Goal: Task Accomplishment & Management: Manage account settings

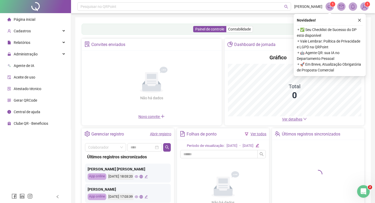
click at [359, 21] on icon "close" at bounding box center [359, 20] width 4 height 4
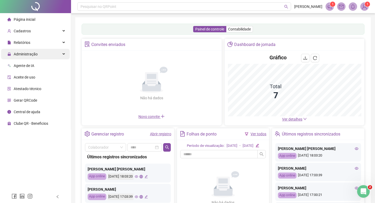
click at [47, 50] on div "Administração" at bounding box center [35, 54] width 69 height 11
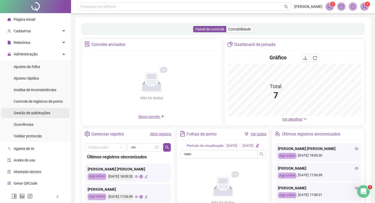
click at [37, 113] on span "Gestão de solicitações" at bounding box center [32, 113] width 37 height 4
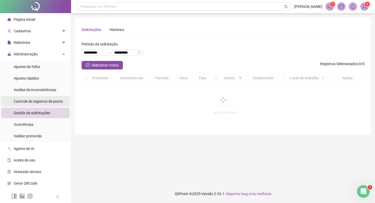
click at [50, 102] on span "Controle de registros de ponto" at bounding box center [38, 101] width 49 height 4
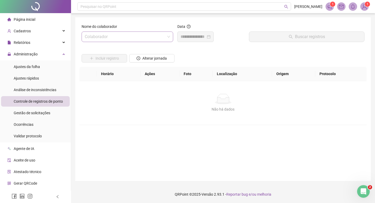
click at [128, 37] on input "search" at bounding box center [125, 37] width 80 height 10
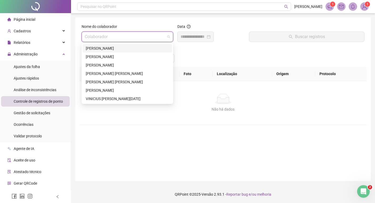
click at [117, 48] on div "[PERSON_NAME]" at bounding box center [127, 48] width 83 height 6
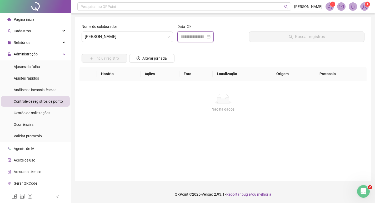
click at [189, 35] on input at bounding box center [192, 37] width 25 height 6
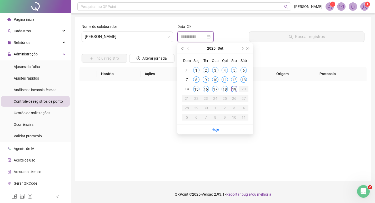
type input "**********"
click at [236, 89] on div "19" at bounding box center [234, 89] width 6 height 6
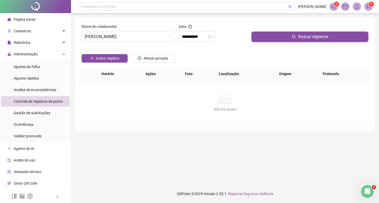
click at [276, 37] on button "Buscar registros" at bounding box center [309, 37] width 117 height 11
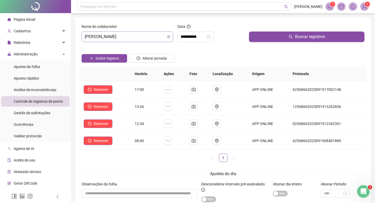
click at [143, 37] on span "[PERSON_NAME]" at bounding box center [127, 37] width 85 height 10
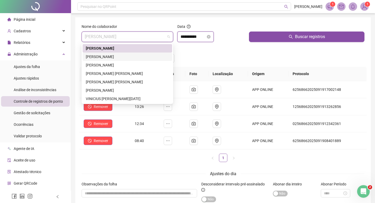
click at [201, 38] on input "**********" at bounding box center [192, 37] width 25 height 6
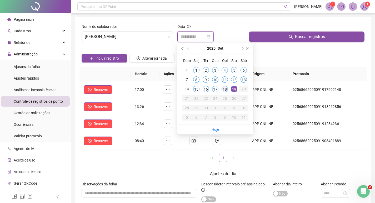
type input "**********"
click at [225, 87] on div "18" at bounding box center [224, 89] width 6 height 6
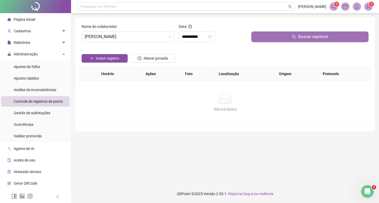
click at [261, 36] on button "Buscar registros" at bounding box center [309, 37] width 117 height 11
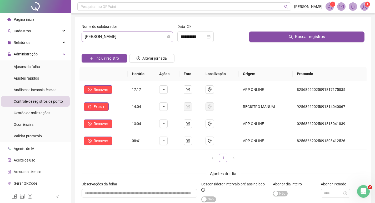
click at [108, 36] on span "[PERSON_NAME]" at bounding box center [127, 37] width 85 height 10
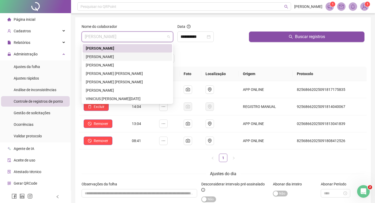
click at [99, 59] on div "[PERSON_NAME]" at bounding box center [127, 57] width 83 height 6
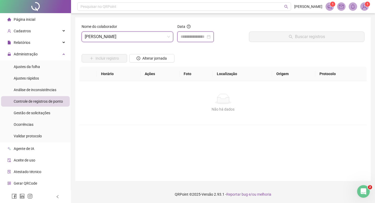
click at [193, 37] on input at bounding box center [192, 37] width 25 height 6
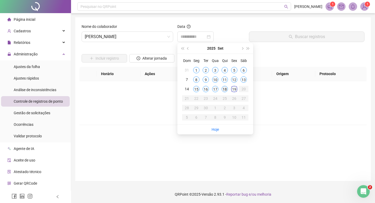
click at [224, 88] on div "18" at bounding box center [224, 89] width 6 height 6
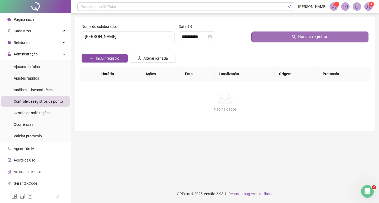
click at [269, 39] on button "Buscar registros" at bounding box center [309, 37] width 117 height 11
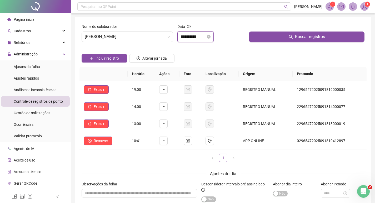
click at [199, 36] on input "**********" at bounding box center [192, 37] width 25 height 6
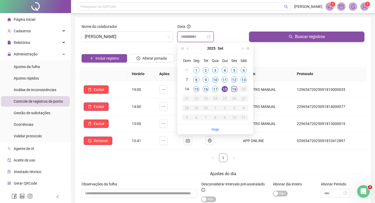
type input "**********"
click at [234, 88] on div "19" at bounding box center [234, 89] width 6 height 6
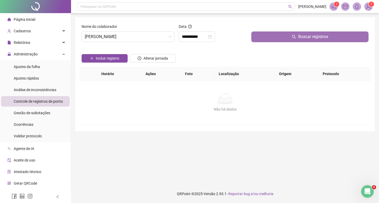
click at [271, 39] on button "Buscar registros" at bounding box center [309, 37] width 117 height 11
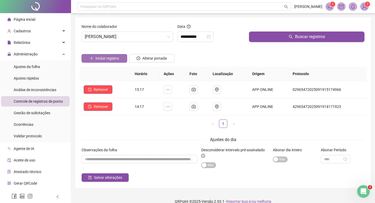
click at [110, 58] on span "Incluir registro" at bounding box center [106, 58] width 23 height 6
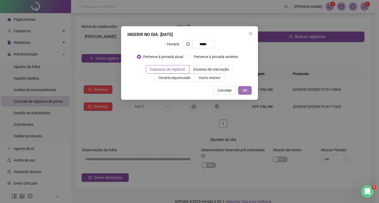
type input "*****"
click at [247, 94] on button "OK" at bounding box center [244, 90] width 13 height 8
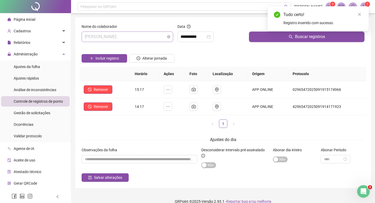
click at [131, 37] on span "[PERSON_NAME]" at bounding box center [127, 37] width 85 height 10
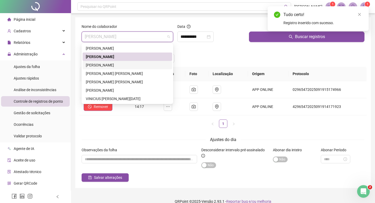
click at [121, 65] on div "[PERSON_NAME]" at bounding box center [127, 65] width 83 height 6
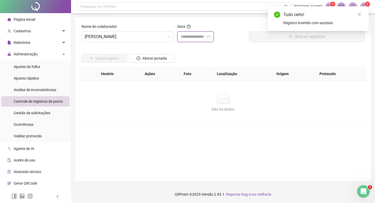
click at [183, 38] on input at bounding box center [192, 37] width 25 height 6
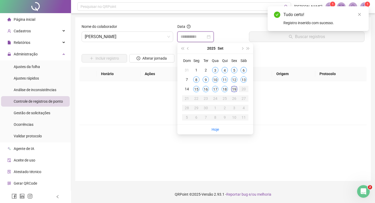
type input "**********"
click at [234, 89] on div "19" at bounding box center [234, 89] width 6 height 6
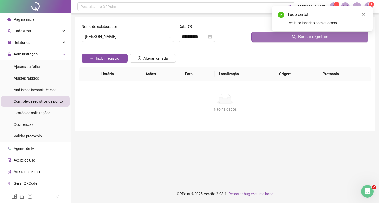
click at [285, 39] on button "Buscar registros" at bounding box center [309, 37] width 117 height 11
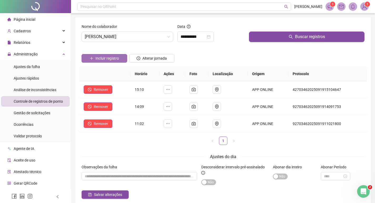
click at [108, 58] on span "Incluir registro" at bounding box center [106, 58] width 23 height 6
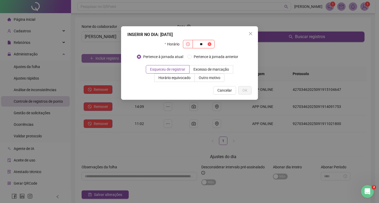
type input "*"
type input "*****"
click at [254, 33] on span "Close" at bounding box center [250, 34] width 8 height 4
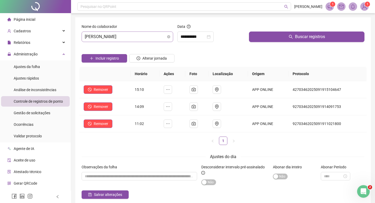
click at [137, 35] on span "[PERSON_NAME]" at bounding box center [127, 37] width 85 height 10
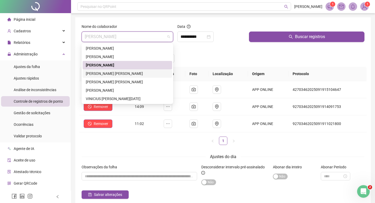
click at [116, 74] on div "[PERSON_NAME] [PERSON_NAME]" at bounding box center [127, 74] width 83 height 6
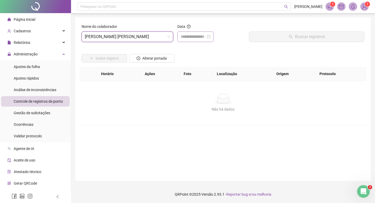
click at [190, 40] on div at bounding box center [195, 37] width 36 height 11
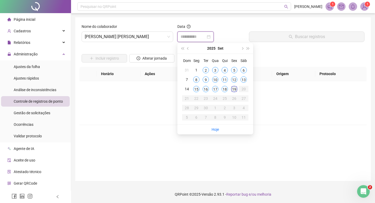
type input "**********"
click at [231, 89] on div "19" at bounding box center [234, 89] width 6 height 6
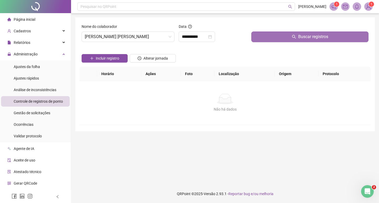
click at [262, 38] on button "Buscar registros" at bounding box center [309, 37] width 117 height 11
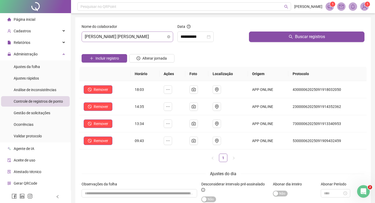
click at [128, 36] on span "[PERSON_NAME] [PERSON_NAME]" at bounding box center [127, 37] width 85 height 10
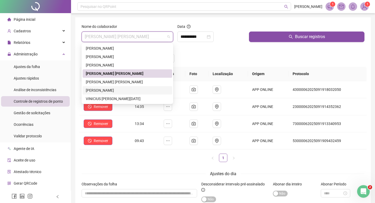
click at [109, 89] on div "[PERSON_NAME]" at bounding box center [127, 91] width 83 height 6
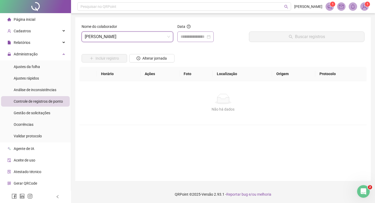
click at [194, 33] on div at bounding box center [195, 37] width 36 height 11
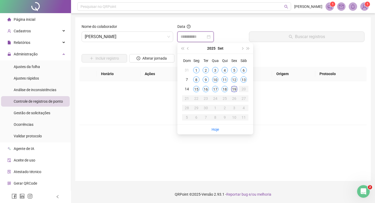
type input "**********"
click at [237, 89] on div "19" at bounding box center [234, 89] width 6 height 6
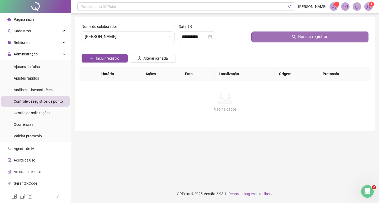
click at [268, 36] on button "Buscar registros" at bounding box center [309, 37] width 117 height 11
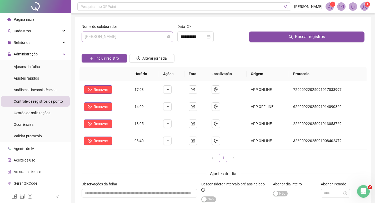
click at [119, 36] on span "[PERSON_NAME]" at bounding box center [127, 37] width 85 height 10
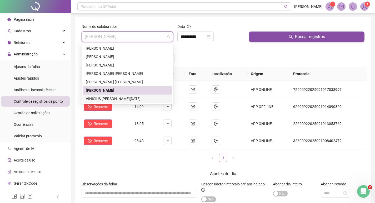
click at [112, 96] on div "VINICIUS [PERSON_NAME][DATE]" at bounding box center [127, 99] width 83 height 6
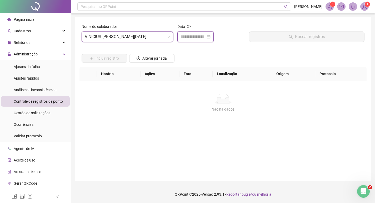
click at [192, 39] on input at bounding box center [192, 37] width 25 height 6
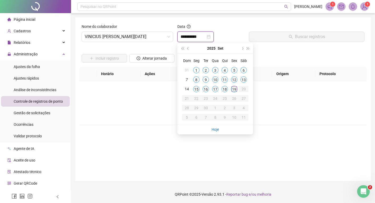
type input "**********"
click at [234, 89] on div "19" at bounding box center [234, 89] width 6 height 6
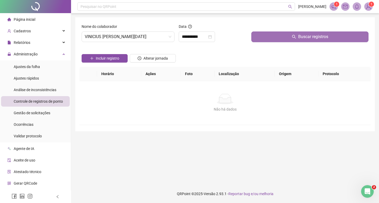
click at [266, 37] on button "Buscar registros" at bounding box center [309, 37] width 117 height 11
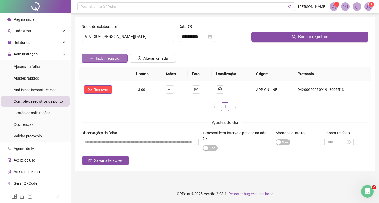
click at [119, 60] on button "Incluir registro" at bounding box center [105, 58] width 46 height 8
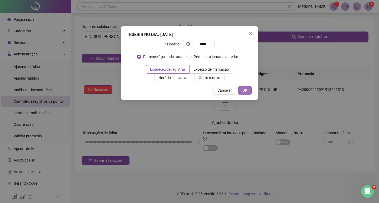
type input "*****"
click at [245, 91] on span "OK" at bounding box center [244, 91] width 5 height 6
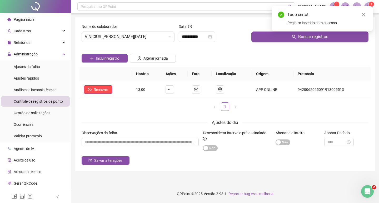
click at [44, 112] on span "Gestão de solicitações" at bounding box center [32, 113] width 37 height 4
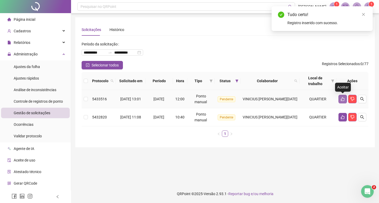
click at [345, 99] on button "button" at bounding box center [342, 99] width 8 height 8
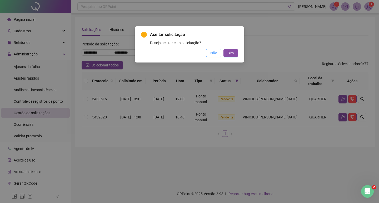
click at [214, 52] on span "Não" at bounding box center [213, 53] width 7 height 6
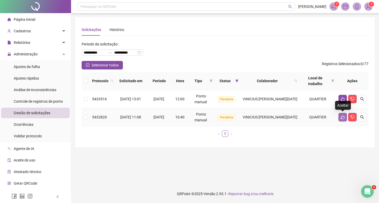
click at [343, 115] on icon "like" at bounding box center [342, 117] width 4 height 4
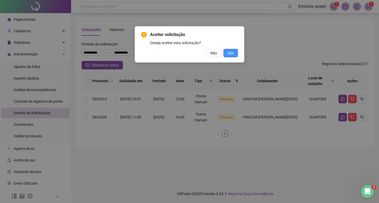
drag, startPoint x: 229, startPoint y: 53, endPoint x: 260, endPoint y: 74, distance: 37.6
click at [229, 53] on span "Sim" at bounding box center [230, 53] width 6 height 6
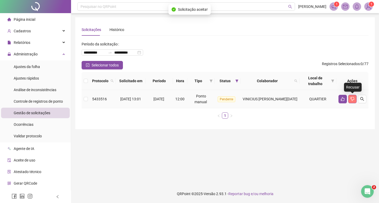
click at [354, 97] on icon "dislike" at bounding box center [352, 99] width 4 height 4
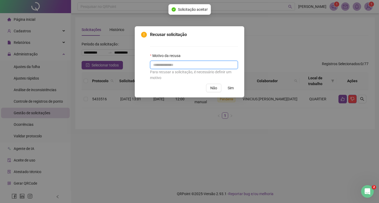
click at [197, 63] on input "text" at bounding box center [194, 65] width 88 height 8
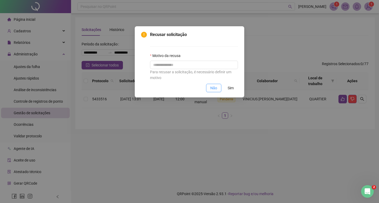
click at [210, 87] on button "Não" at bounding box center [213, 88] width 15 height 8
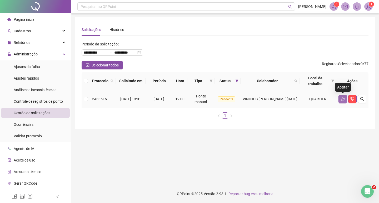
click at [341, 99] on icon "like" at bounding box center [342, 99] width 4 height 4
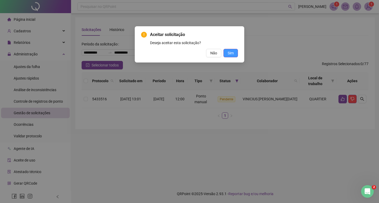
click at [233, 54] on span "Sim" at bounding box center [230, 53] width 6 height 6
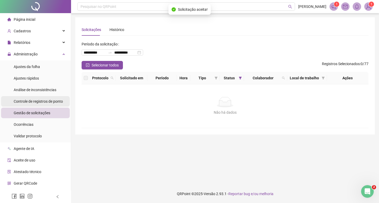
click at [55, 101] on span "Controle de registros de ponto" at bounding box center [38, 101] width 49 height 4
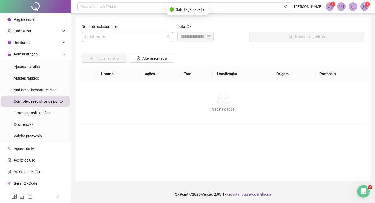
click at [125, 36] on input "search" at bounding box center [125, 37] width 80 height 10
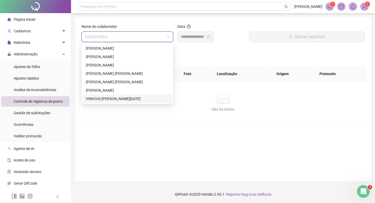
click at [113, 97] on div "VINICIUS [PERSON_NAME][DATE]" at bounding box center [127, 99] width 83 height 6
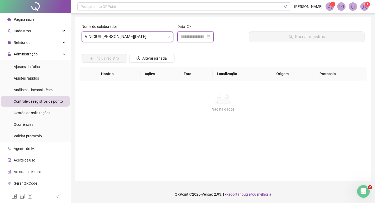
click at [193, 37] on input at bounding box center [192, 37] width 25 height 6
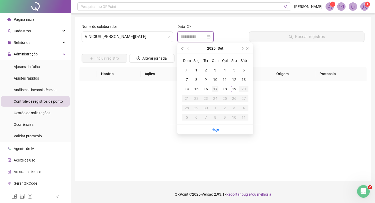
type input "**********"
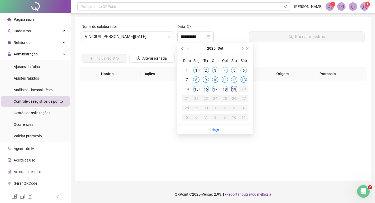
click at [233, 90] on div "19" at bounding box center [234, 89] width 6 height 6
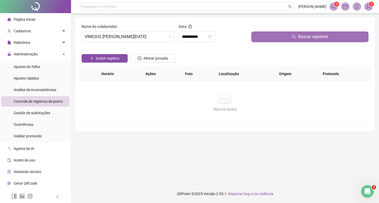
click at [276, 38] on button "Buscar registros" at bounding box center [309, 37] width 117 height 11
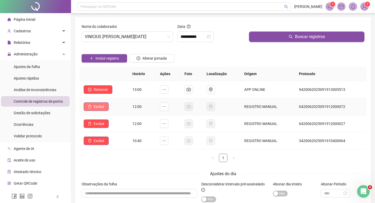
click at [92, 105] on button "Excluir" at bounding box center [96, 107] width 25 height 8
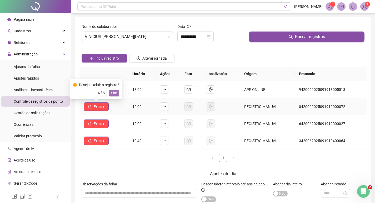
click at [116, 90] on button "Sim" at bounding box center [114, 93] width 10 height 6
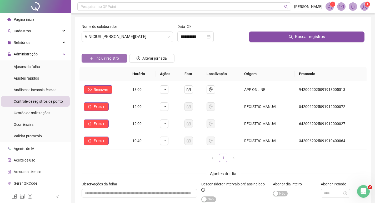
click at [111, 58] on span "Incluir registro" at bounding box center [106, 58] width 23 height 6
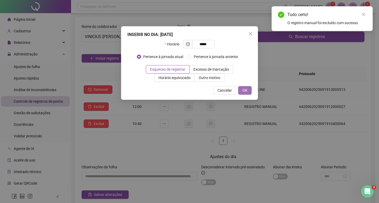
type input "*****"
click at [240, 89] on button "OK" at bounding box center [244, 90] width 13 height 8
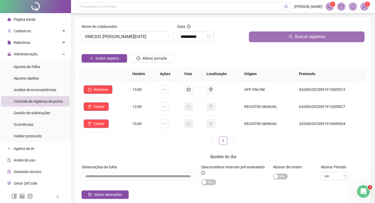
click at [295, 40] on button "Buscar registros" at bounding box center [306, 37] width 115 height 11
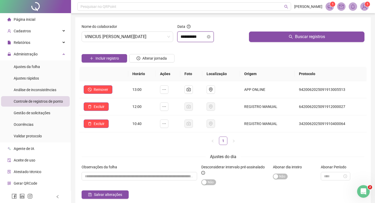
click at [200, 35] on input "**********" at bounding box center [192, 37] width 25 height 6
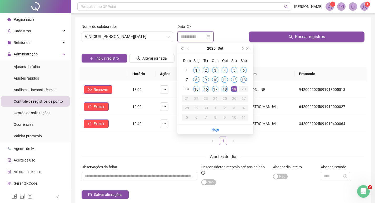
type input "**********"
click at [222, 88] on div "18" at bounding box center [224, 89] width 6 height 6
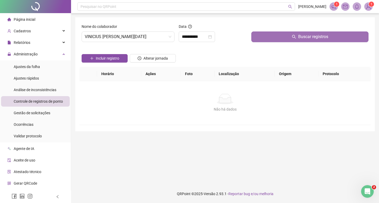
click at [281, 44] on div "Buscar registros" at bounding box center [309, 35] width 121 height 23
click at [281, 40] on button "Buscar registros" at bounding box center [309, 37] width 117 height 11
